Goal: Find specific fact

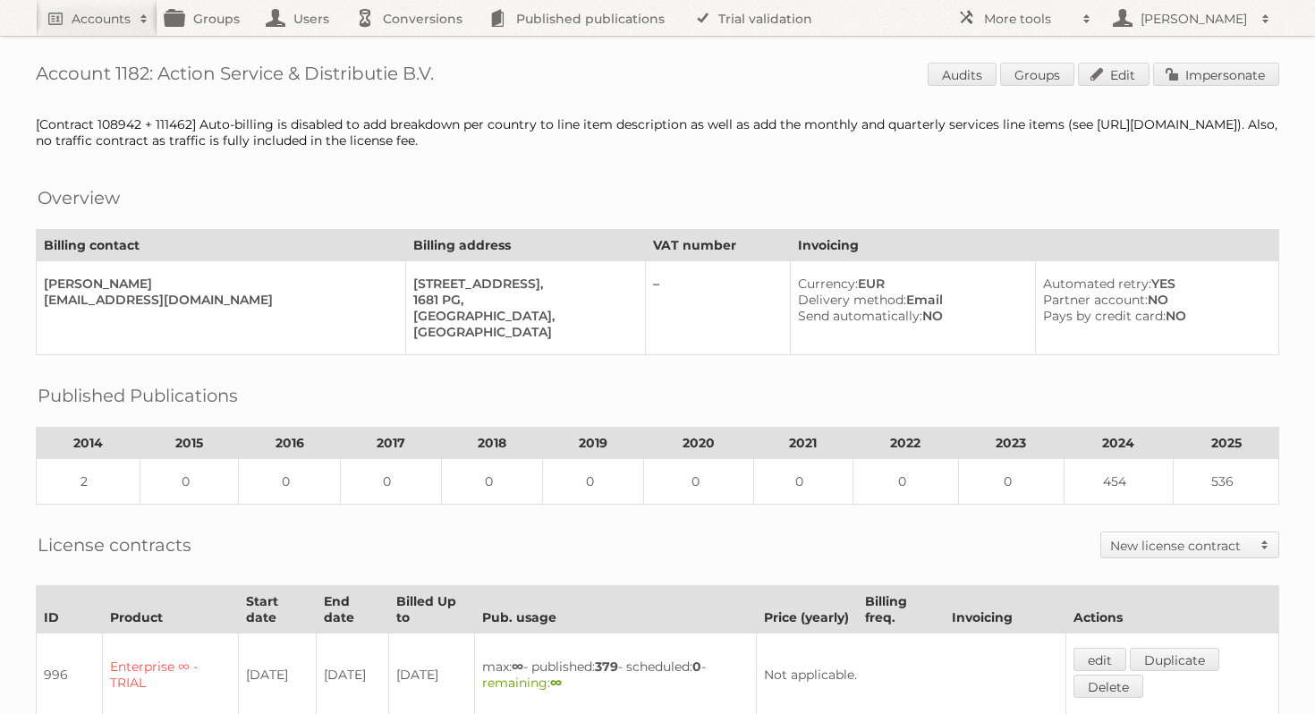
scroll to position [949, 0]
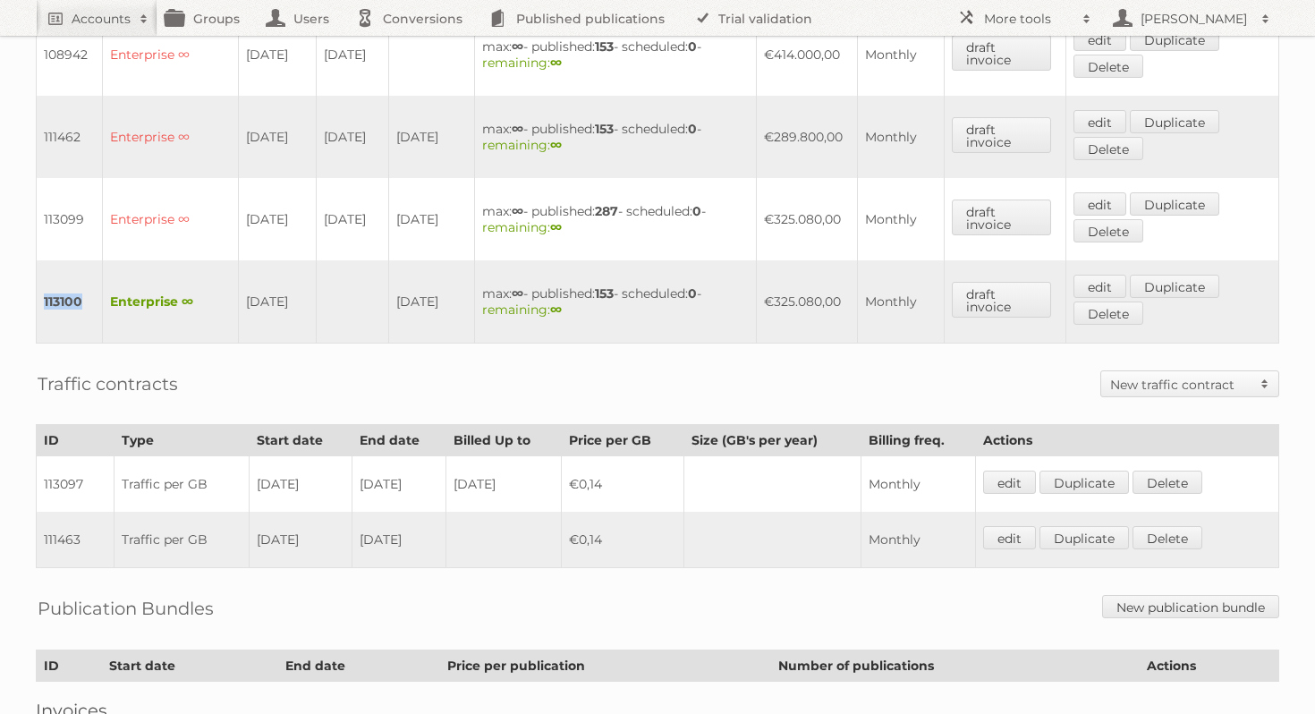
drag, startPoint x: 85, startPoint y: 285, endPoint x: 42, endPoint y: 285, distance: 42.9
click at [42, 285] on td "113100" at bounding box center [70, 301] width 66 height 83
copy td "113100"
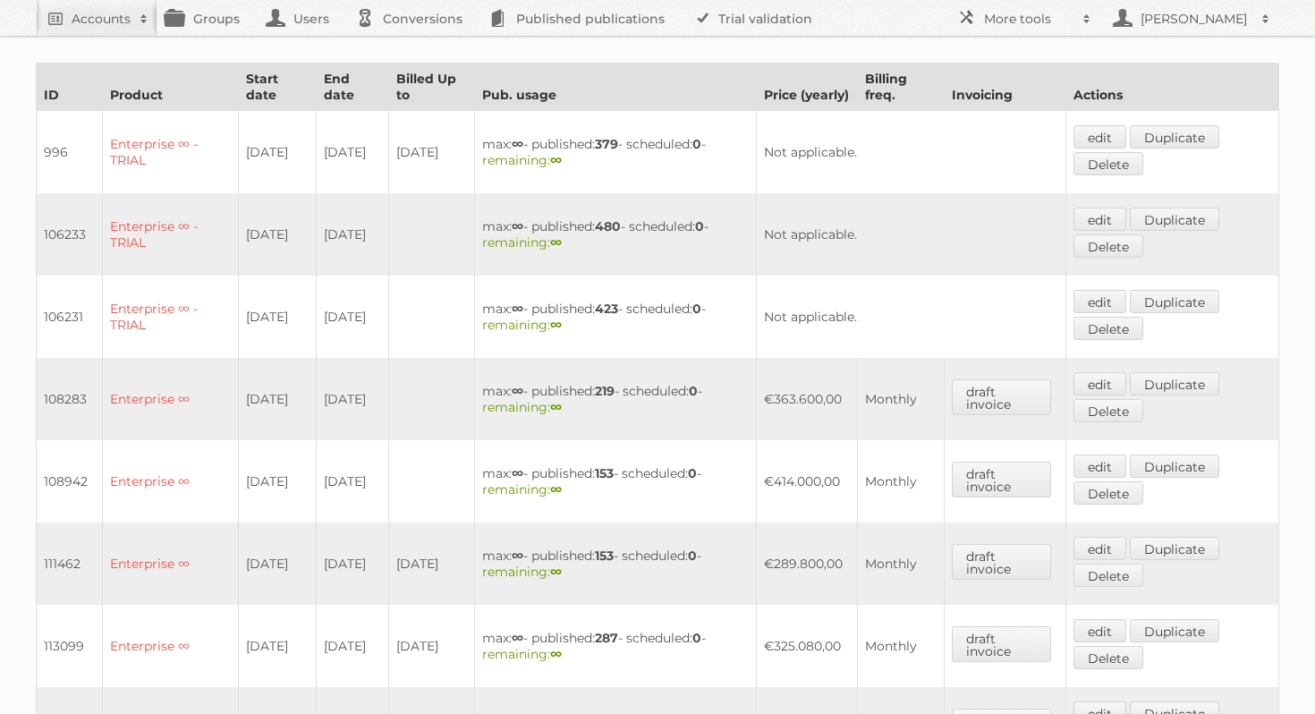
scroll to position [0, 0]
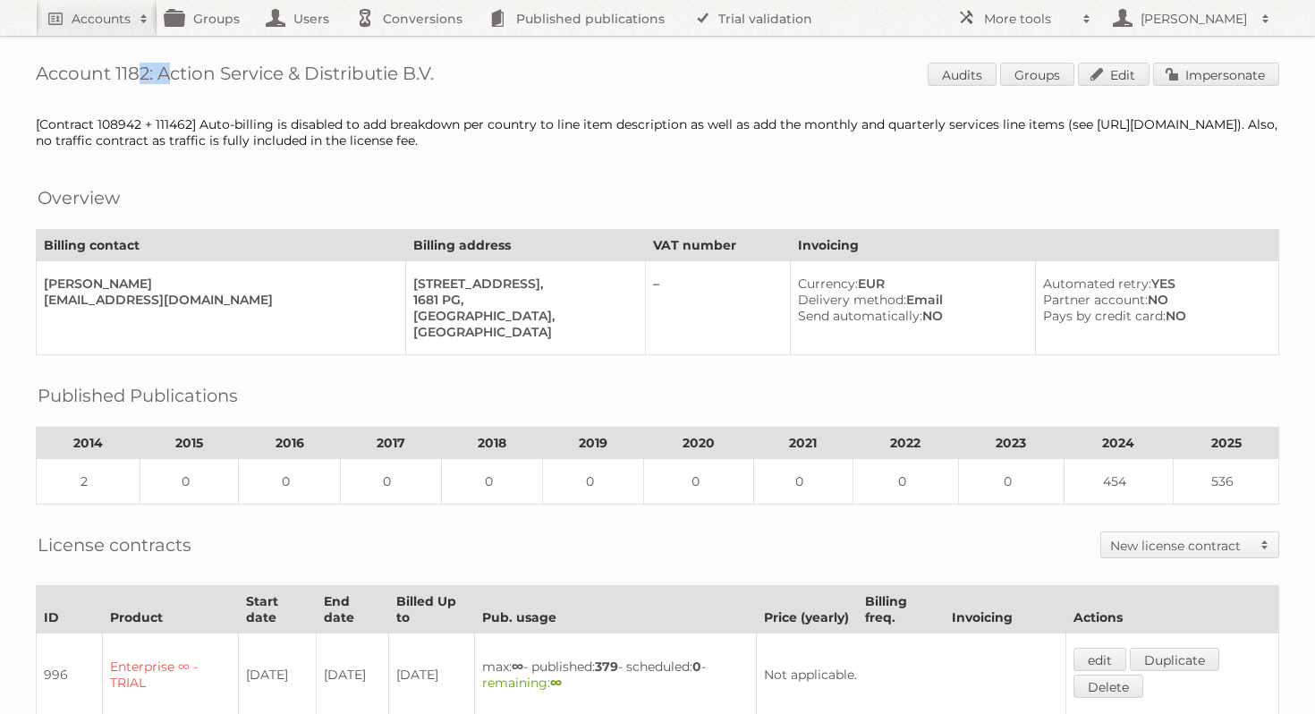
drag, startPoint x: 148, startPoint y: 74, endPoint x: 117, endPoint y: 74, distance: 30.4
click at [117, 74] on h1 "Account 1182: Action Service & Distributie B.V. Audits Groups Edit Impersonate" at bounding box center [657, 76] width 1243 height 27
copy h1 "1182"
drag, startPoint x: 463, startPoint y: 76, endPoint x: 161, endPoint y: 74, distance: 302.3
click at [161, 74] on h1 "Account 1182: Action Service & Distributie B.V. Audits Groups Edit Impersonate" at bounding box center [657, 76] width 1243 height 27
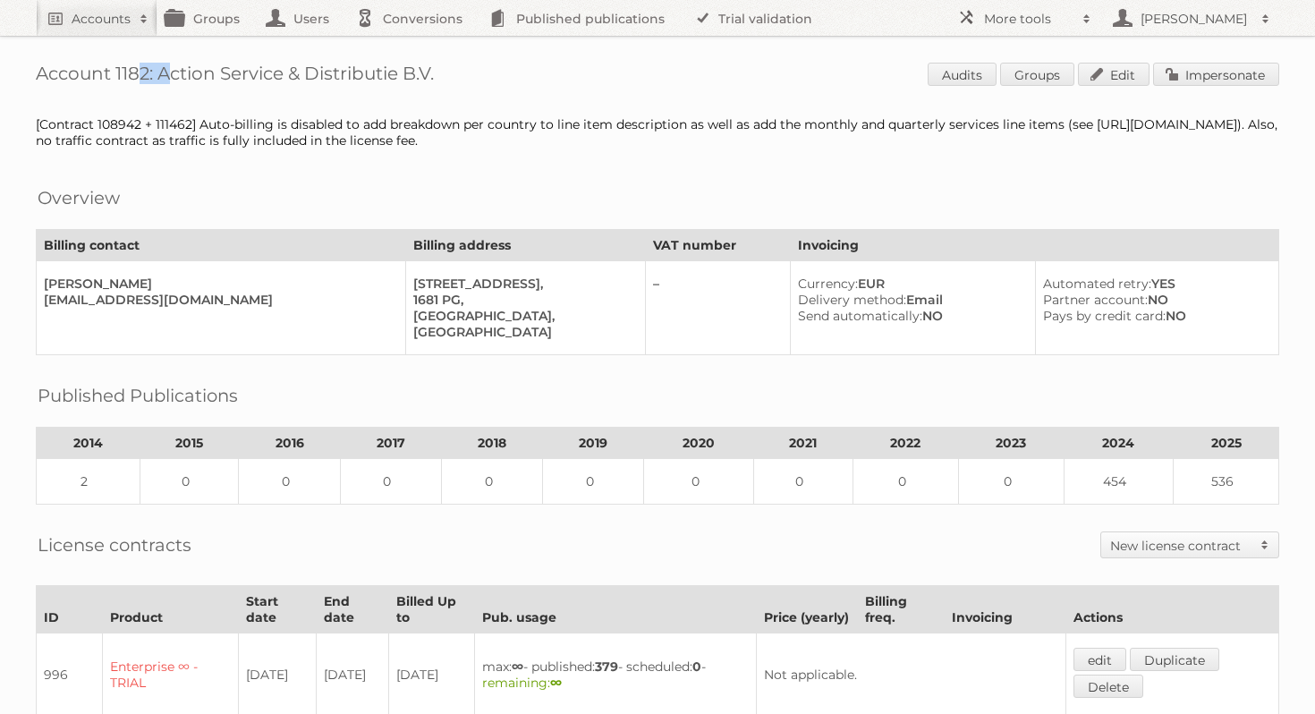
copy h1 "Action Service & Distributie B.V."
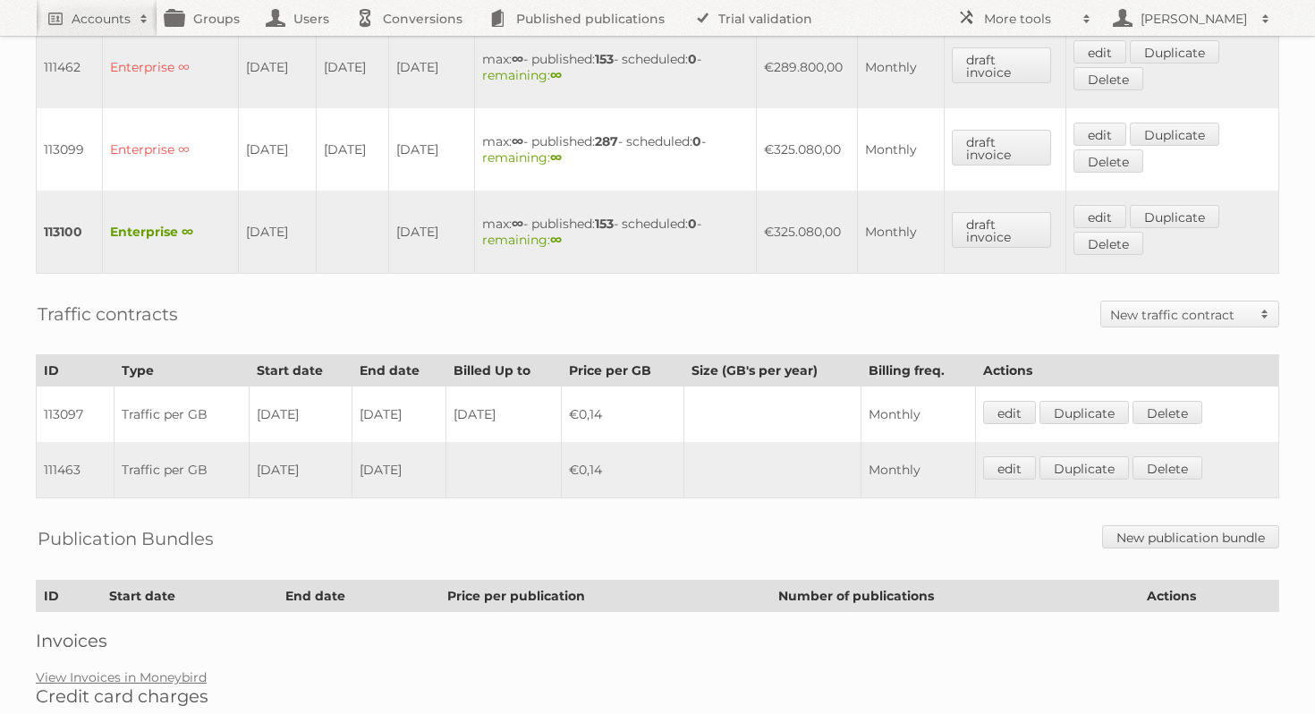
scroll to position [1044, 0]
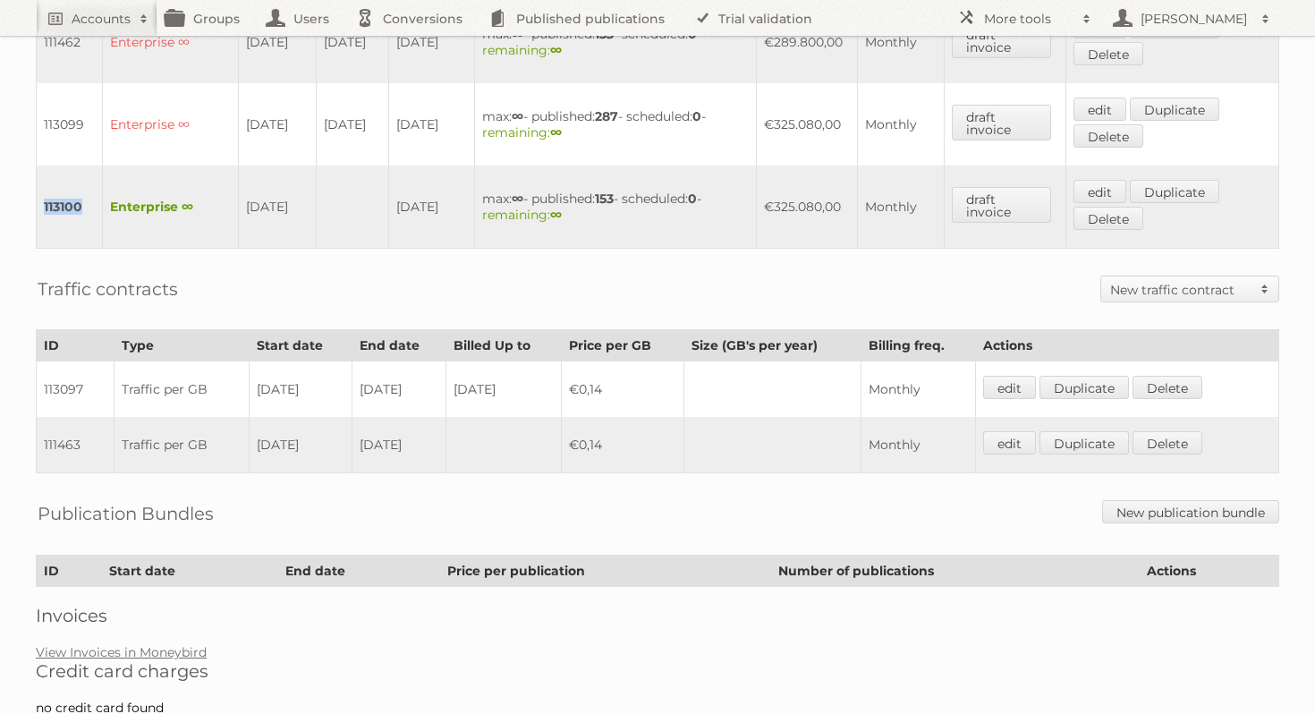
drag, startPoint x: 81, startPoint y: 186, endPoint x: 45, endPoint y: 186, distance: 35.8
click at [45, 186] on td "113100" at bounding box center [70, 206] width 66 height 83
copy td "113100"
